Goal: Transaction & Acquisition: Purchase product/service

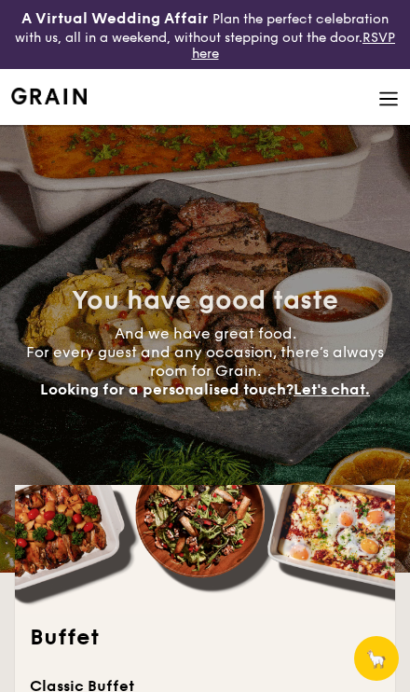
select select
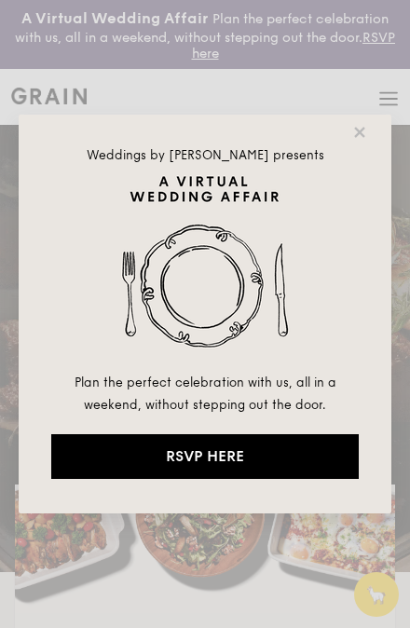
click at [361, 133] on icon at bounding box center [359, 132] width 10 height 10
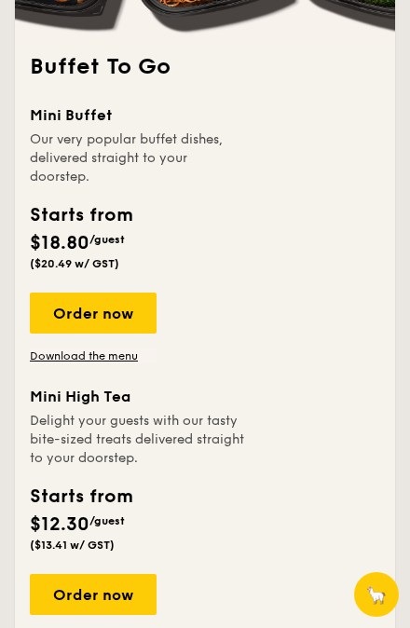
scroll to position [2622, 0]
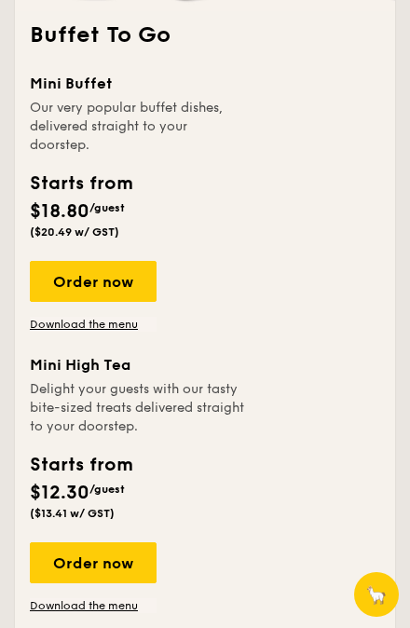
click at [116, 302] on div "Order now" at bounding box center [93, 281] width 127 height 41
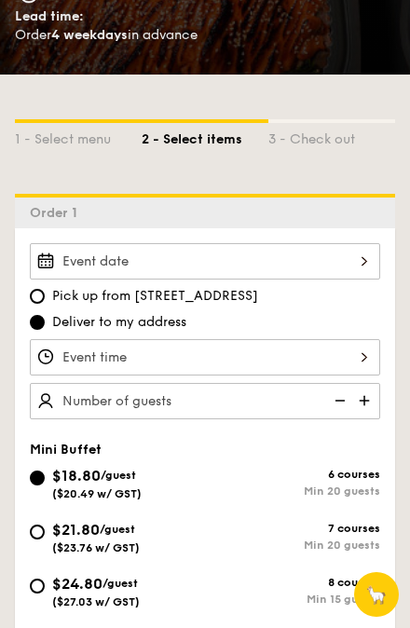
scroll to position [505, 0]
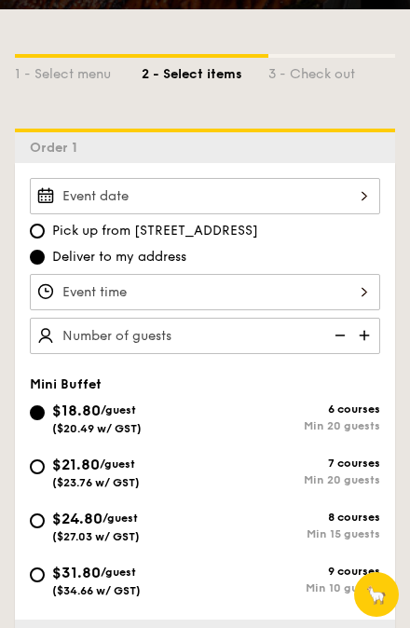
click at [352, 206] on div at bounding box center [205, 196] width 351 height 36
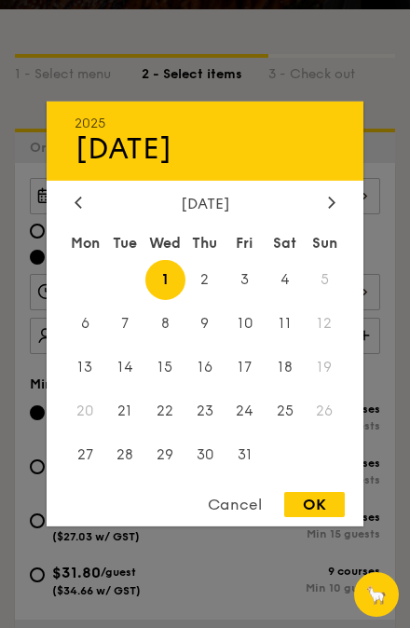
click at [209, 344] on span "9" at bounding box center [206, 324] width 40 height 40
click at [326, 517] on div "OK" at bounding box center [314, 504] width 61 height 25
type input "[DATE]"
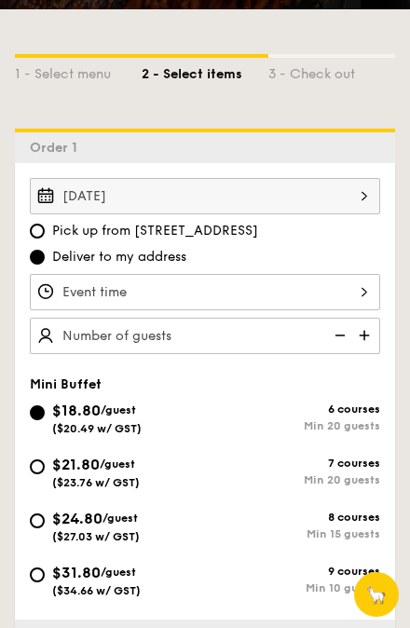
click at [337, 304] on div at bounding box center [205, 292] width 351 height 36
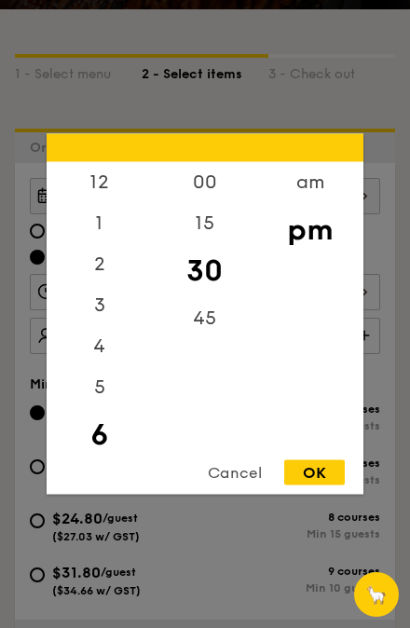
scroll to position [0, 0]
click at [330, 486] on div "OK" at bounding box center [314, 473] width 61 height 25
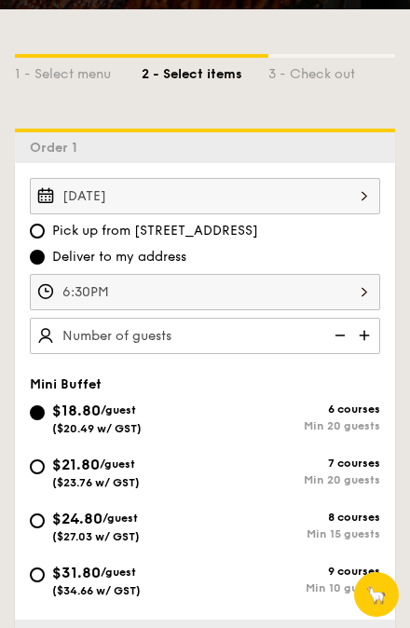
click at [359, 304] on div "6:30PM" at bounding box center [205, 292] width 351 height 36
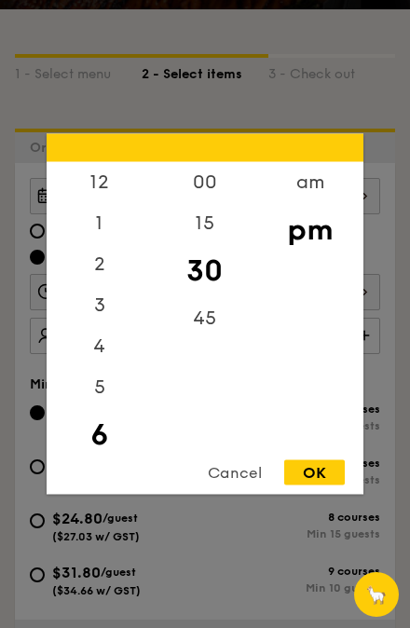
click at [101, 203] on div "12" at bounding box center [99, 182] width 105 height 41
click at [324, 486] on div "OK" at bounding box center [314, 473] width 61 height 25
type input "12:30PM"
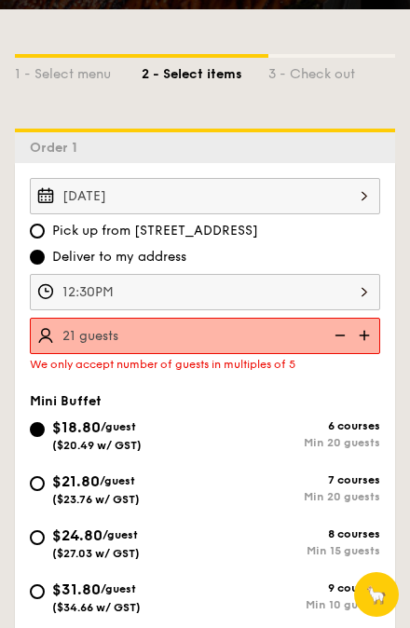
click at [369, 344] on img at bounding box center [366, 335] width 28 height 35
type input "25 guests"
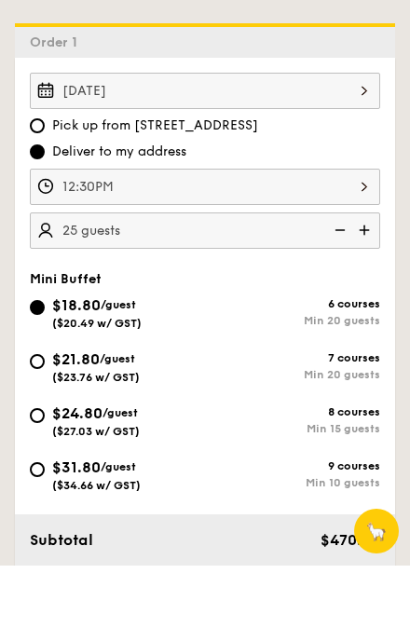
scroll to position [551, 0]
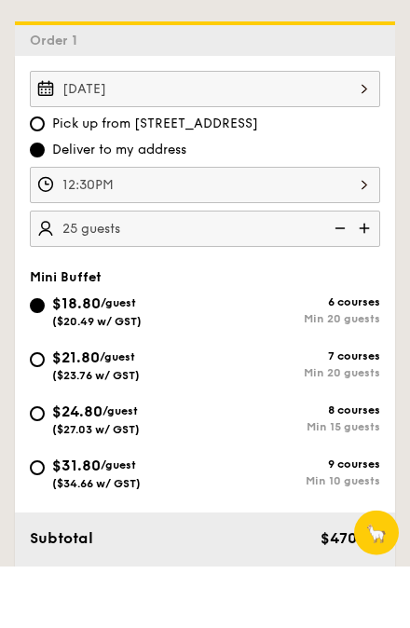
click at [117, 408] on div "$21.80 /guest ($23.76 w/ GST)" at bounding box center [96, 425] width 88 height 35
click at [45, 414] on input "$21.80 /guest ($23.76 w/ GST) 7 courses Min 20 guests" at bounding box center [37, 421] width 15 height 15
radio input "true"
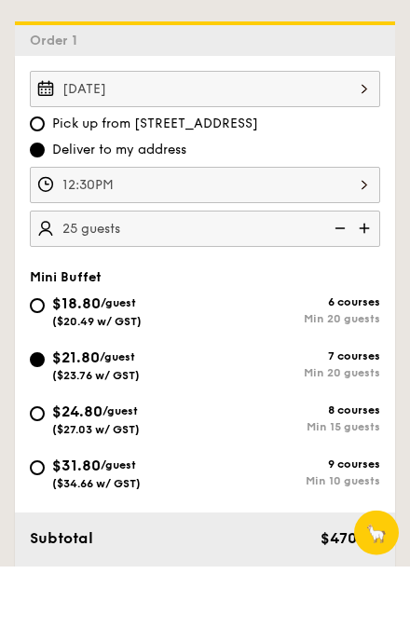
radio input "false"
radio input "true"
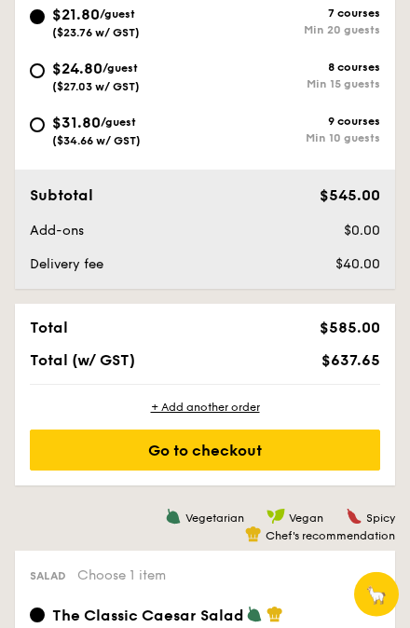
scroll to position [955, 0]
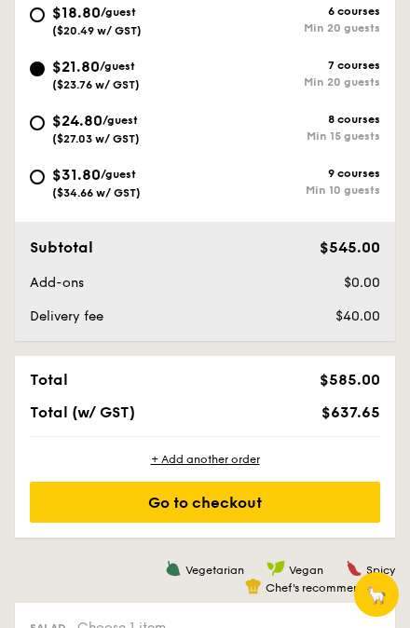
click at [32, 25] on div "$18.80 /guest ($20.49 w/ GST)" at bounding box center [117, 19] width 175 height 35
click at [32, 22] on input "$18.80 /guest ($20.49 w/ GST) 6 courses Min 20 guests" at bounding box center [37, 14] width 15 height 15
radio input "true"
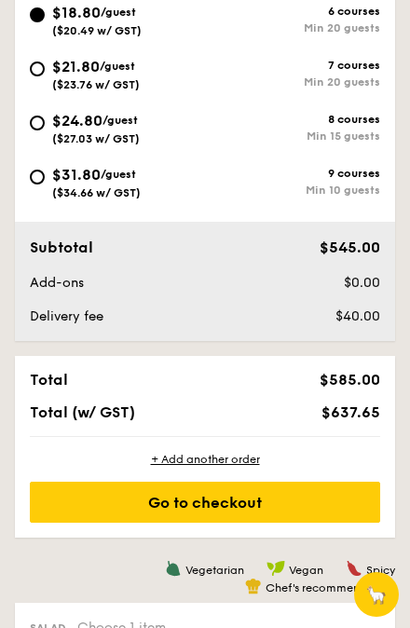
radio input "true"
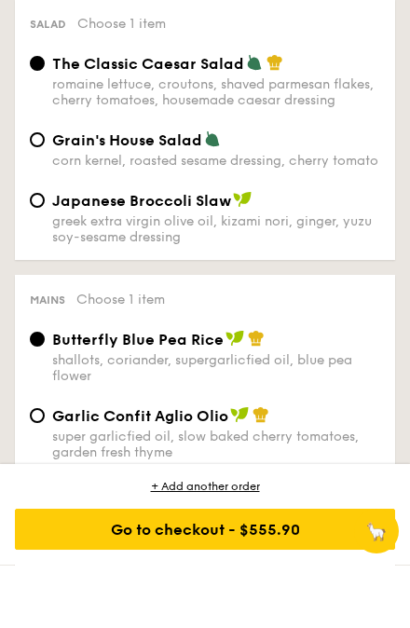
scroll to position [1452, 0]
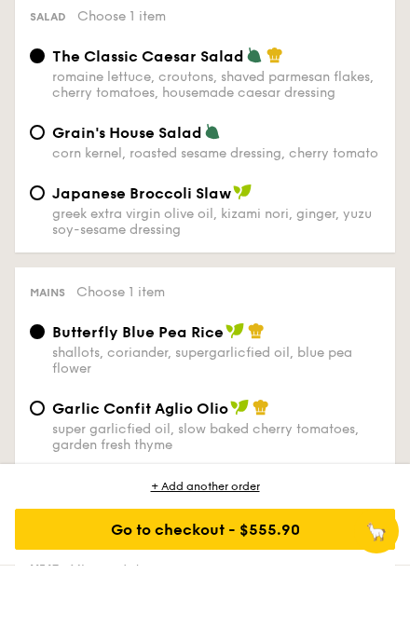
click at [40, 188] on input "Grain's House Salad corn kernel, roasted sesame dressing, cherry tomato" at bounding box center [37, 195] width 15 height 15
radio input "true"
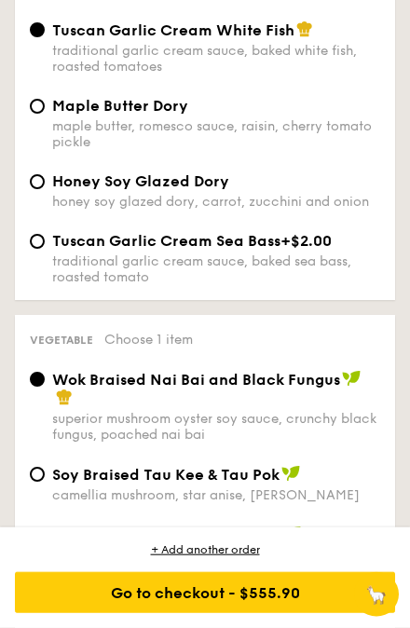
scroll to position [2372, 0]
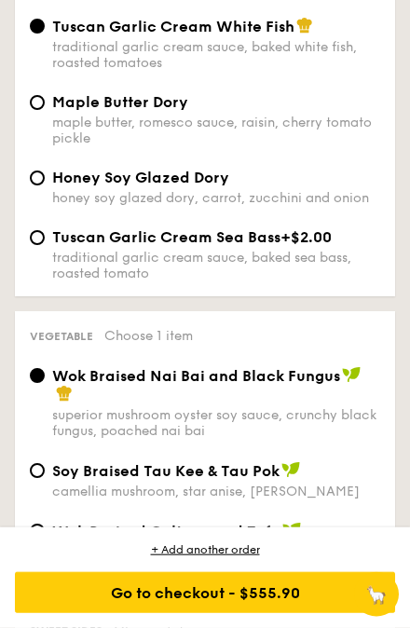
click at [33, 186] on input "Honey Soy Glazed Dory honey soy glazed dory, carrot, zucchini and onion" at bounding box center [37, 178] width 15 height 15
radio input "true"
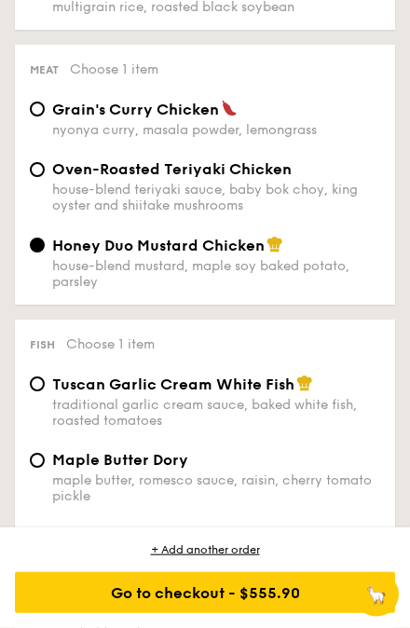
scroll to position [1981, 0]
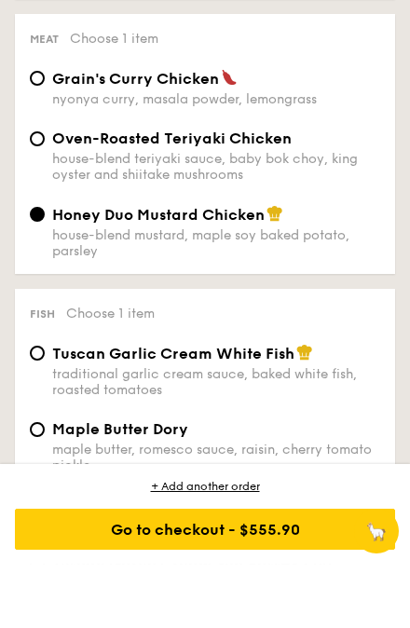
click at [33, 195] on input "Oven-Roasted Teriyaki Chicken house-blend teriyaki sauce, baby bok choy, king o…" at bounding box center [37, 202] width 15 height 15
radio input "true"
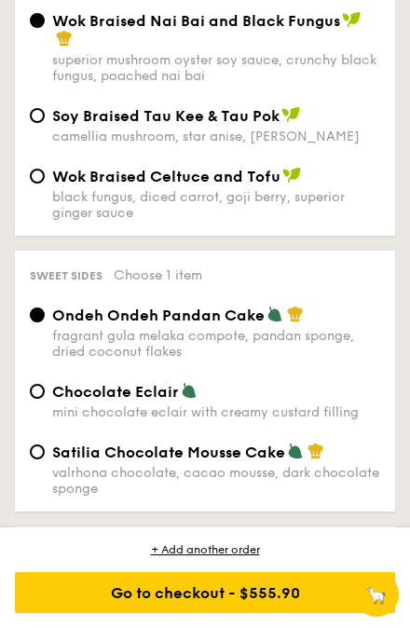
scroll to position [2739, 0]
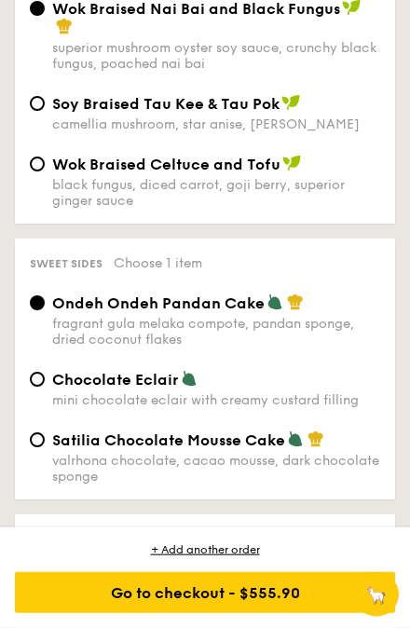
click at [34, 172] on input "Wok Braised Celtuce and Tofu black fungus, diced carrot, goji berry, superior g…" at bounding box center [37, 164] width 15 height 15
radio input "true"
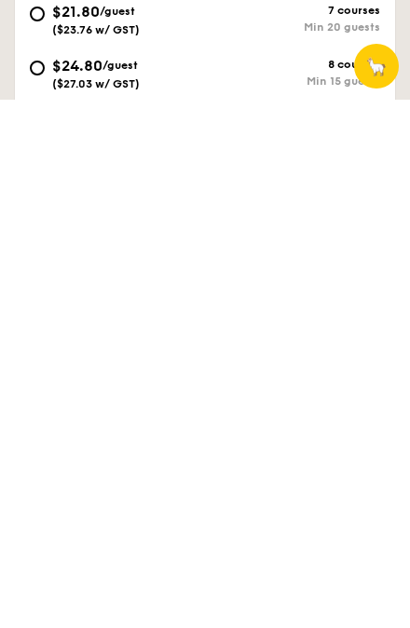
scroll to position [0, 0]
